Goal: Transaction & Acquisition: Obtain resource

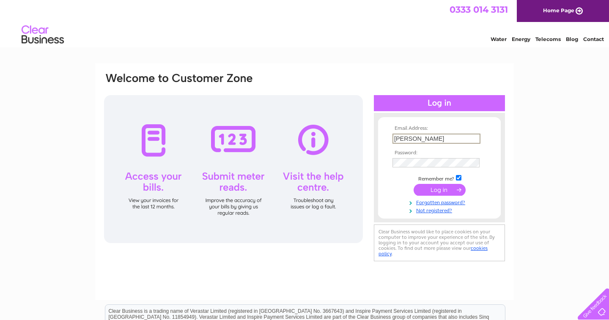
type input "[EMAIL_ADDRESS][DOMAIN_NAME]"
click at [440, 190] on input "submit" at bounding box center [440, 189] width 52 height 12
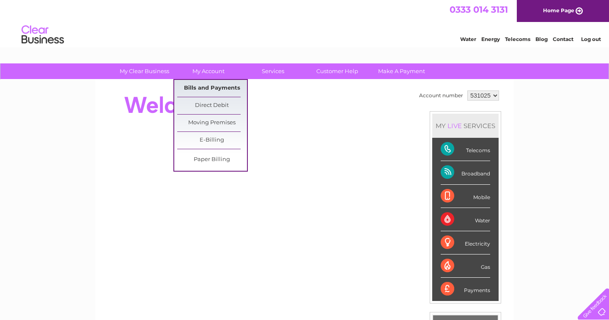
click at [200, 89] on link "Bills and Payments" at bounding box center [212, 88] width 70 height 17
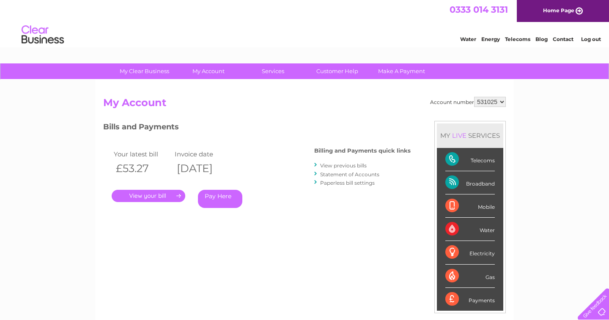
click at [137, 197] on link "." at bounding box center [149, 196] width 74 height 12
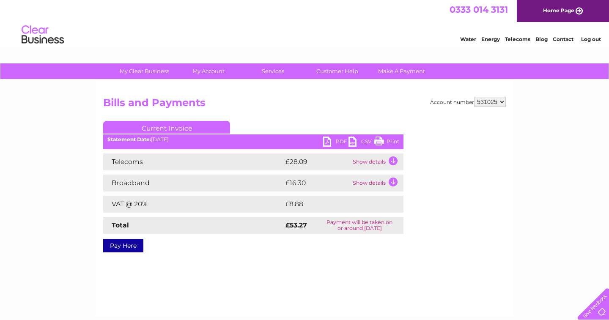
click at [328, 140] on link "PDF" at bounding box center [335, 143] width 25 height 12
